Goal: Find specific page/section

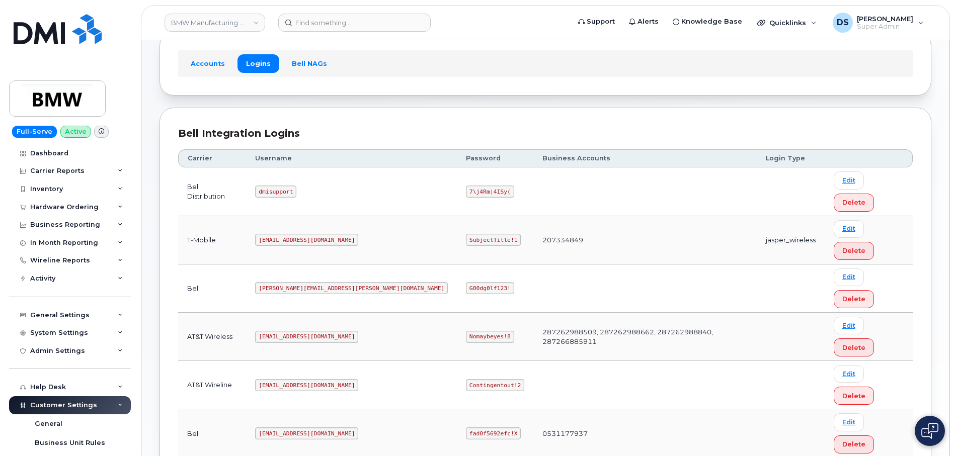
scroll to position [73, 0]
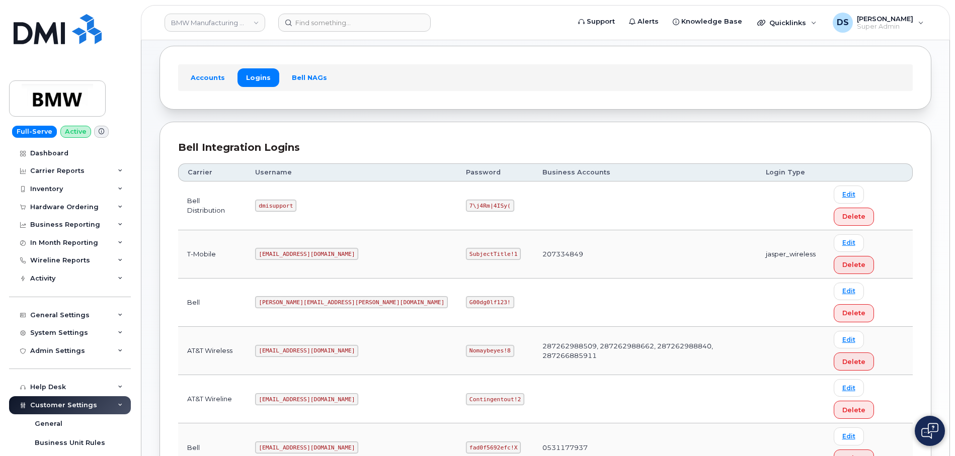
scroll to position [73, 0]
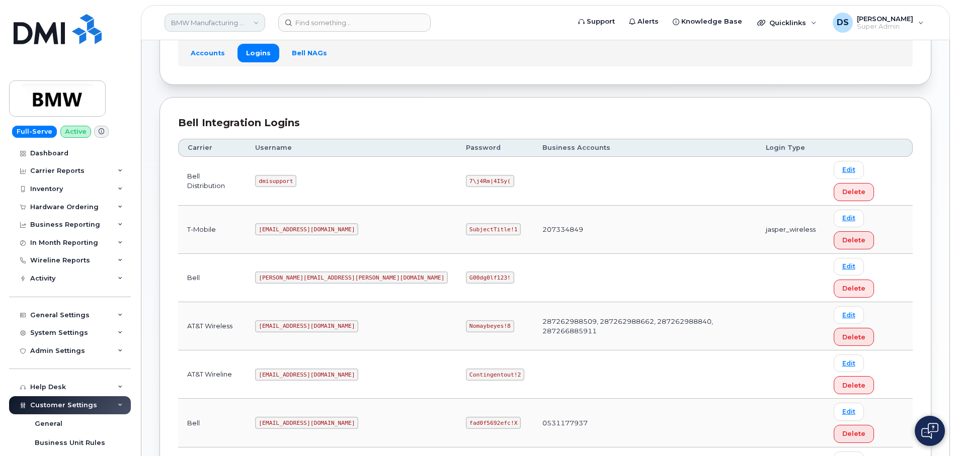
click at [187, 21] on link "BMW Manufacturing Co LLC" at bounding box center [214, 23] width 101 height 18
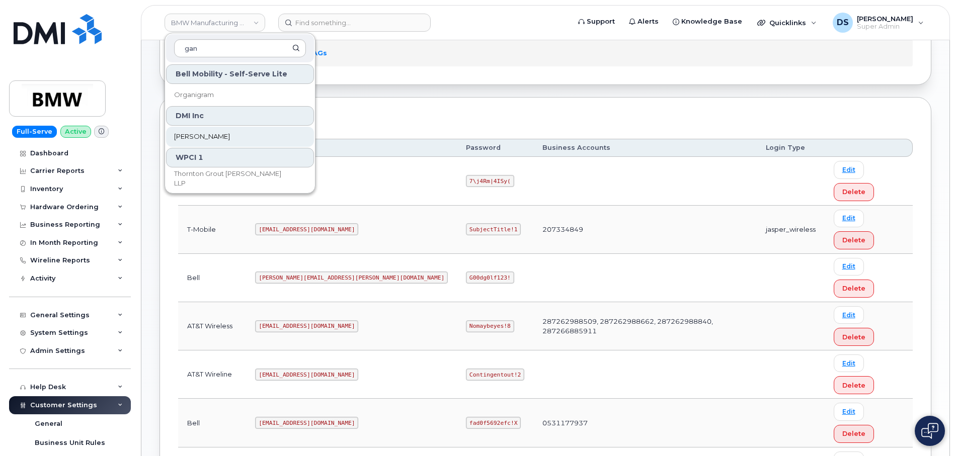
type input "gan"
click at [212, 141] on span "[PERSON_NAME]" at bounding box center [202, 137] width 56 height 10
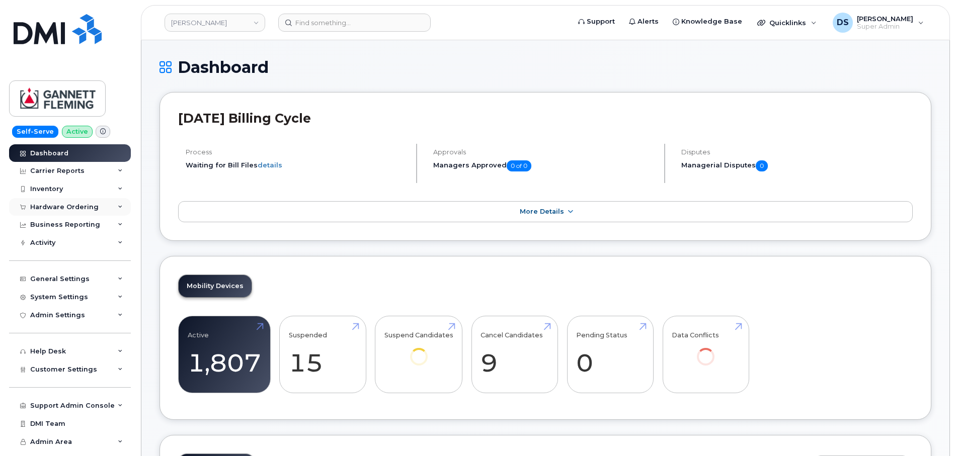
click at [79, 203] on div "Hardware Ordering" at bounding box center [64, 207] width 68 height 8
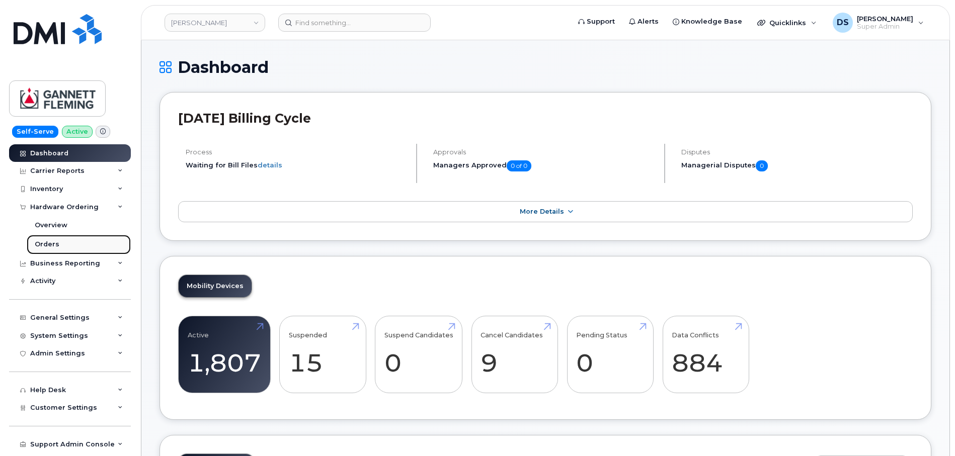
click at [59, 237] on link "Orders" at bounding box center [79, 244] width 104 height 19
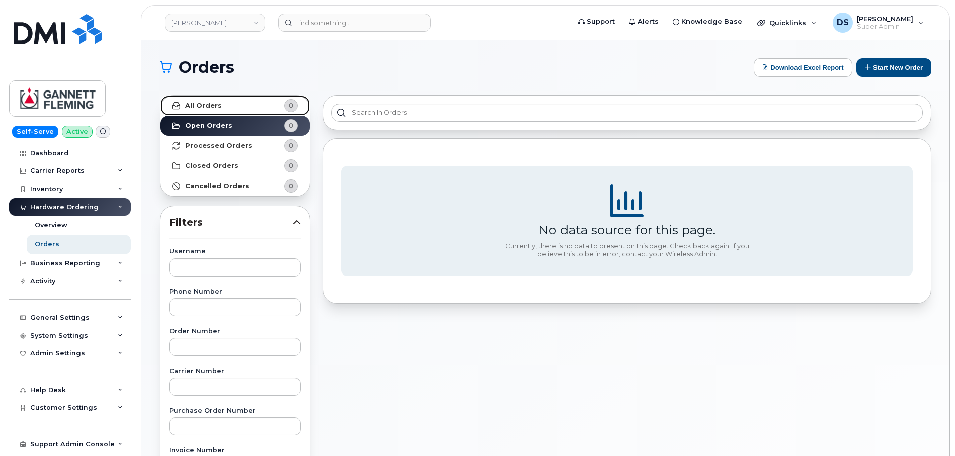
click at [219, 112] on link "All Orders 0" at bounding box center [235, 106] width 150 height 20
